Goal: Information Seeking & Learning: Learn about a topic

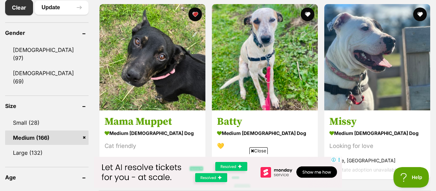
scroll to position [417, 0]
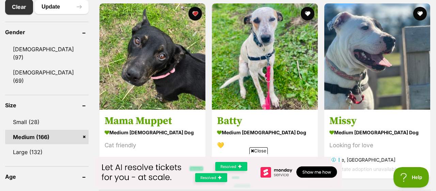
click at [256, 150] on span "Close" at bounding box center [259, 150] width 18 height 7
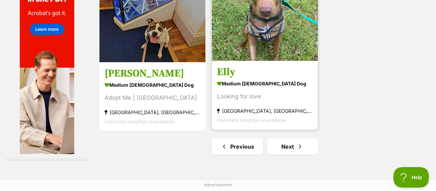
scroll to position [1579, 0]
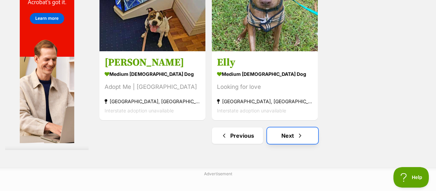
click at [284, 134] on link "Next" at bounding box center [292, 135] width 51 height 16
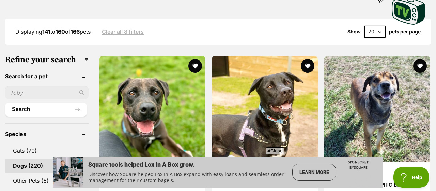
click at [281, 152] on span "Close" at bounding box center [275, 150] width 18 height 7
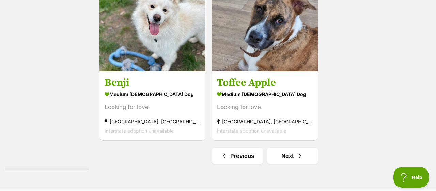
scroll to position [1569, 0]
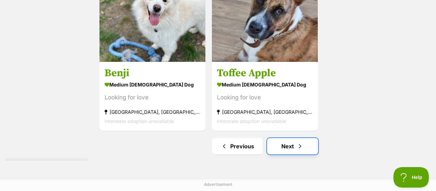
click at [288, 148] on link "Next" at bounding box center [292, 146] width 51 height 16
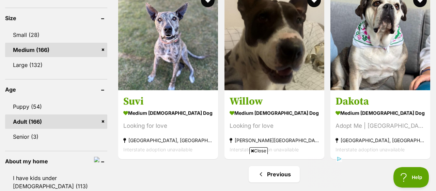
scroll to position [490, 0]
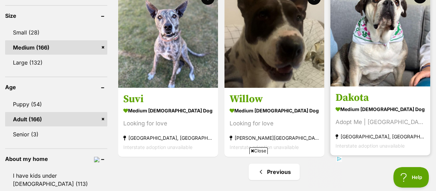
click at [356, 101] on h3 "Dakota" at bounding box center [381, 97] width 90 height 13
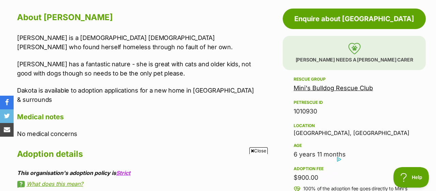
scroll to position [375, 0]
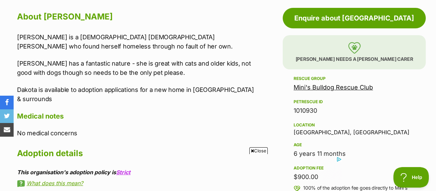
click at [259, 152] on span "Close" at bounding box center [259, 150] width 18 height 7
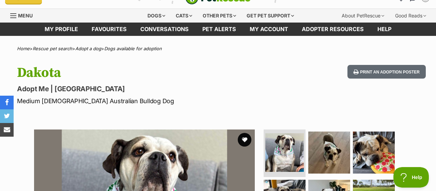
scroll to position [0, 0]
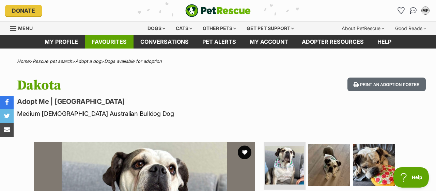
click at [121, 43] on link "Favourites" at bounding box center [109, 41] width 49 height 13
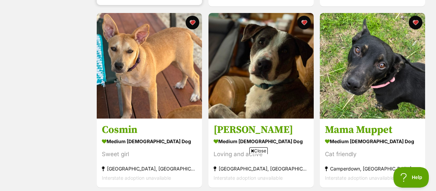
scroll to position [311, 0]
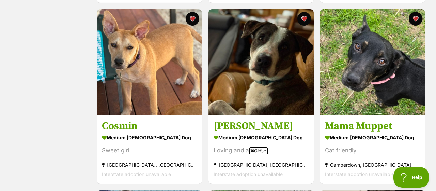
click at [258, 149] on span "Close" at bounding box center [259, 150] width 18 height 7
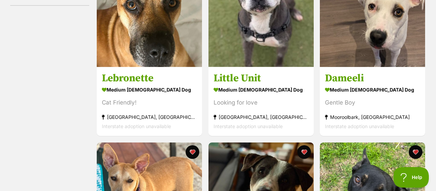
scroll to position [0, 0]
